Goal: Book appointment/travel/reservation

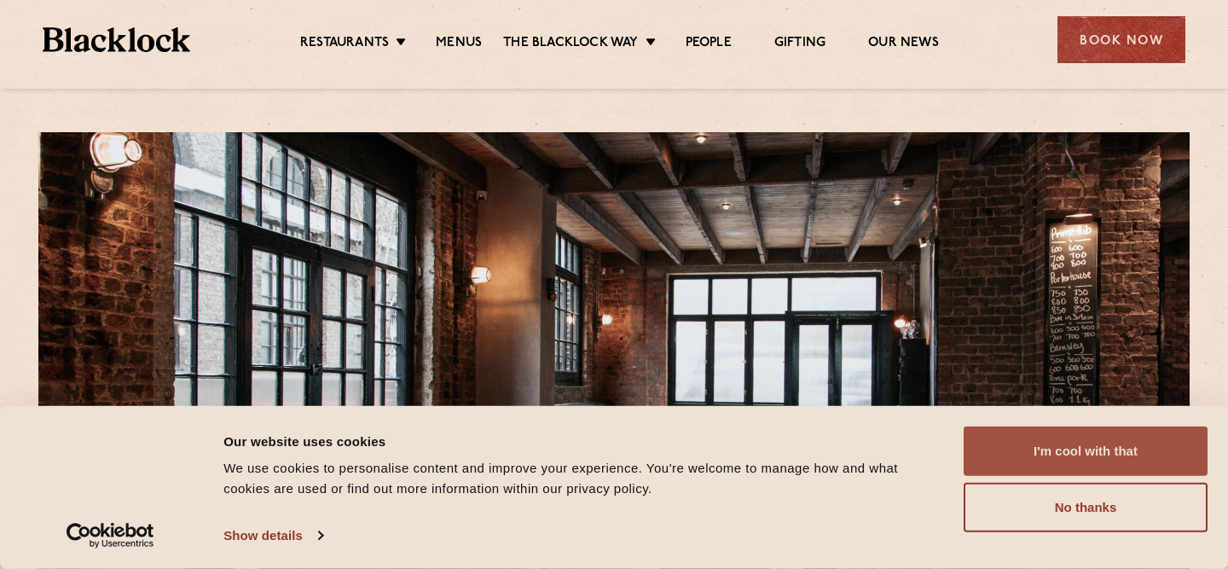
click at [1062, 431] on button "I'm cool with that" at bounding box center [1085, 450] width 244 height 49
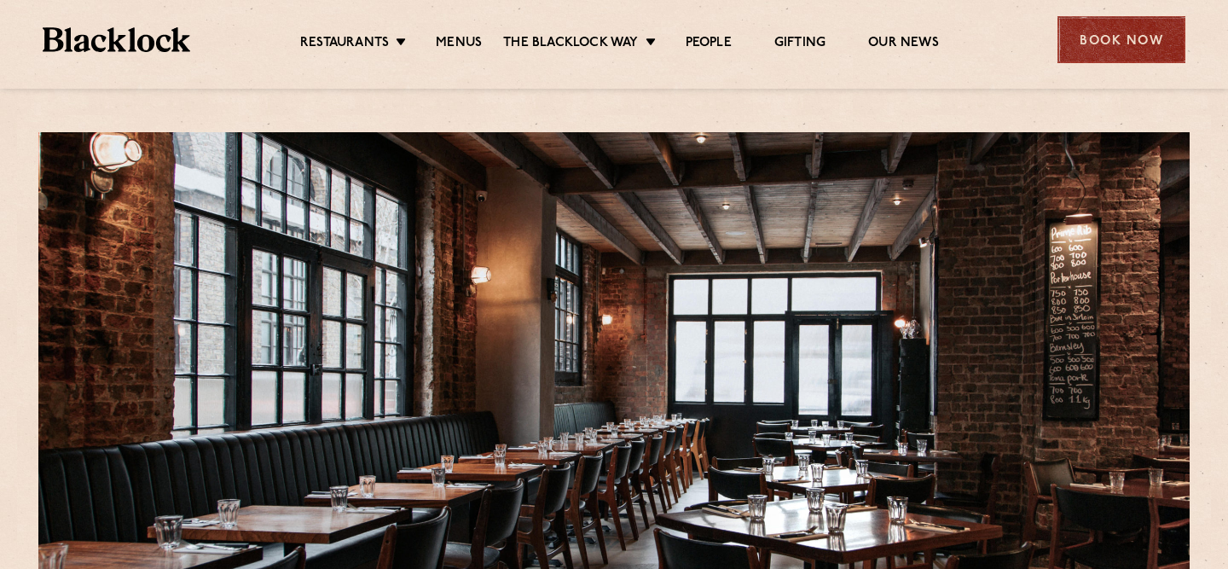
click at [1109, 53] on div "Book Now" at bounding box center [1121, 39] width 128 height 47
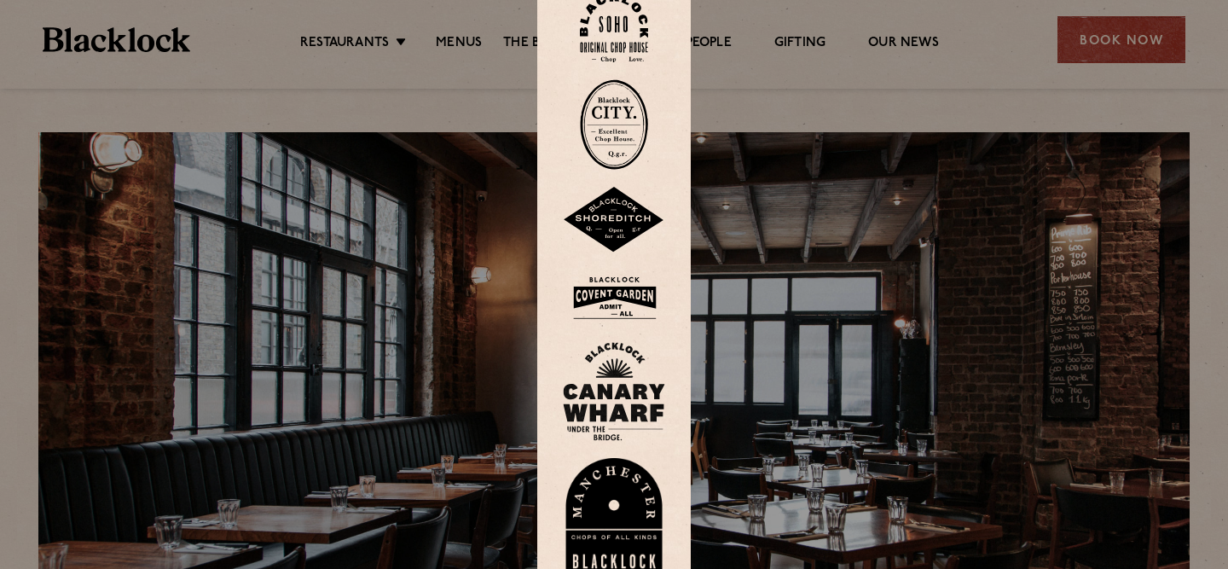
click at [631, 231] on img at bounding box center [614, 220] width 102 height 66
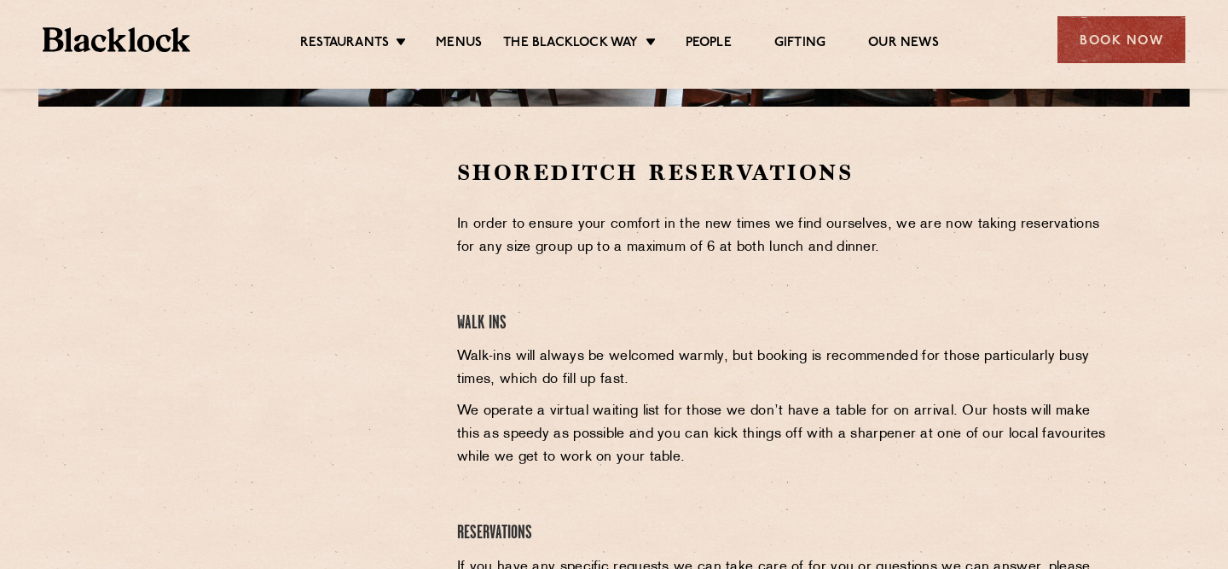
scroll to position [546, 0]
